Goal: Download file/media

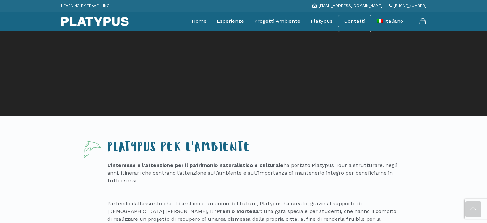
scroll to position [683, 0]
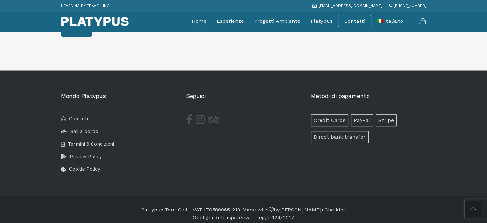
click at [201, 21] on link "Home" at bounding box center [199, 21] width 15 height 16
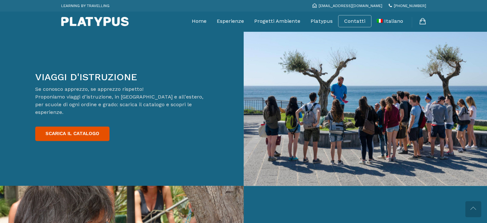
scroll to position [1020, 0]
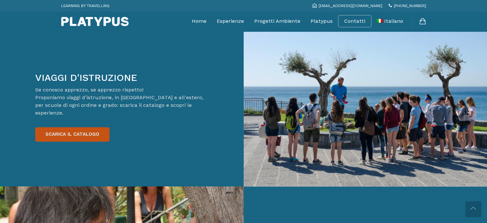
click at [89, 127] on link "SCARICA IL CATALOGO" at bounding box center [72, 134] width 74 height 14
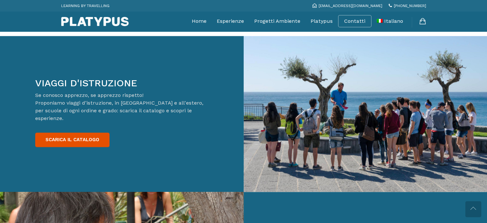
scroll to position [1005, 0]
